Goal: Entertainment & Leisure: Consume media (video, audio)

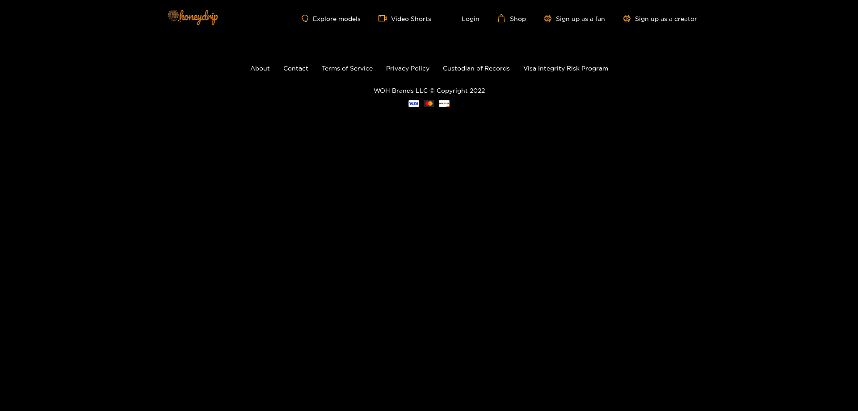
click at [189, 12] on img at bounding box center [192, 17] width 63 height 38
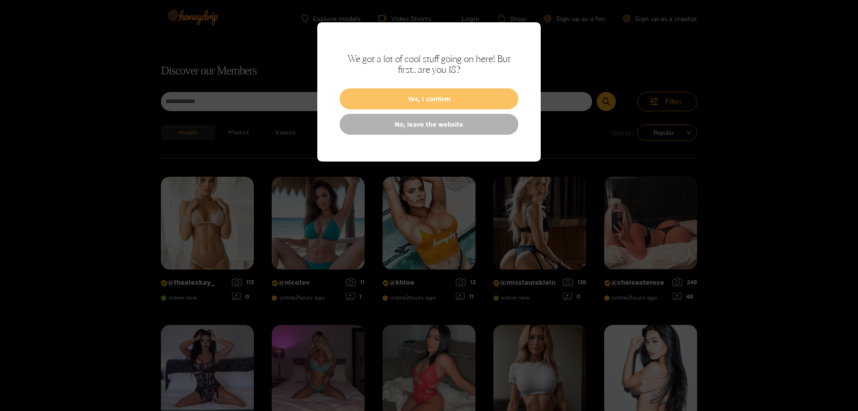
click at [434, 99] on button "Yes, I confirm" at bounding box center [429, 98] width 179 height 21
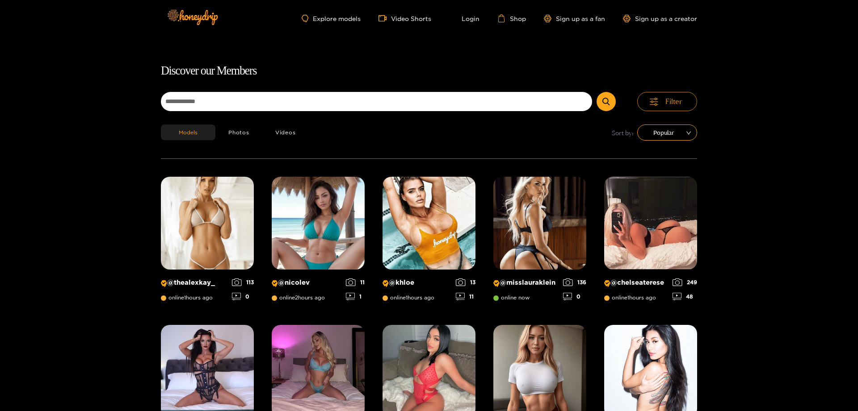
click at [665, 104] on button "Filter" at bounding box center [667, 101] width 60 height 19
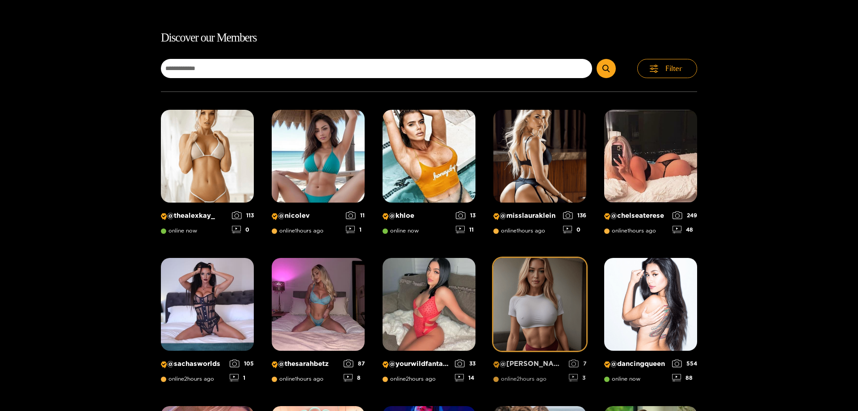
scroll to position [182, 0]
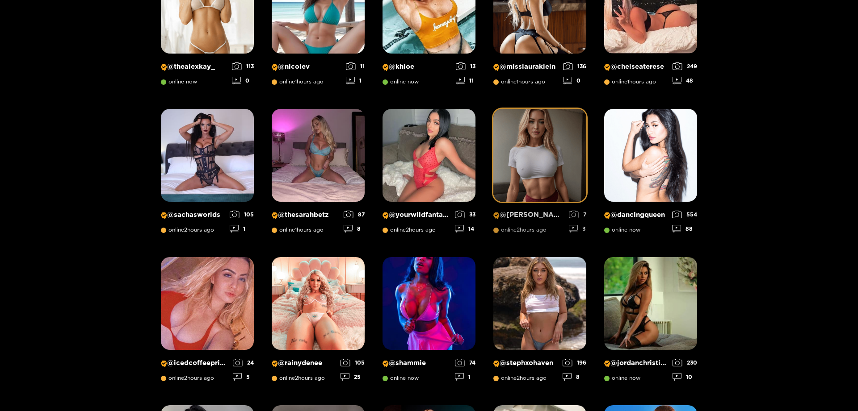
click at [545, 164] on img at bounding box center [539, 155] width 93 height 93
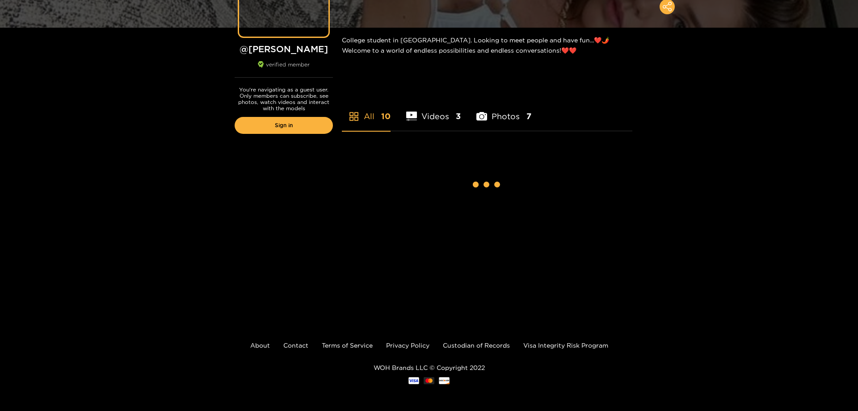
scroll to position [134, 0]
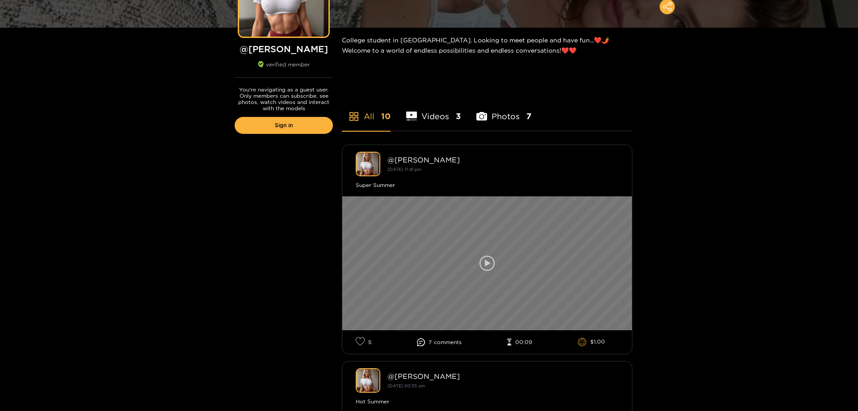
click at [490, 266] on icon at bounding box center [486, 263] width 15 height 15
